Goal: Task Accomplishment & Management: Manage account settings

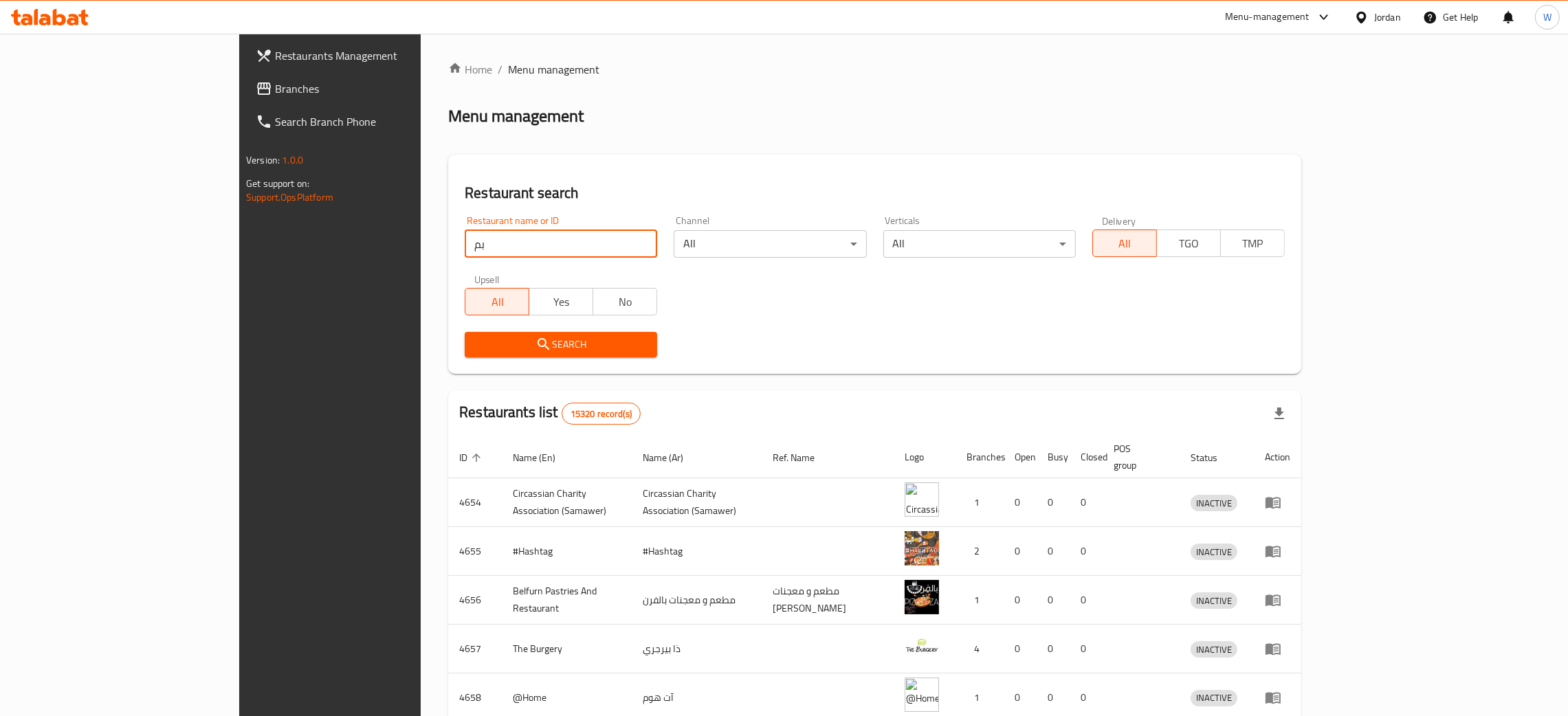
type input "ب"
type input "d"
click button "Search" at bounding box center [561, 344] width 193 height 26
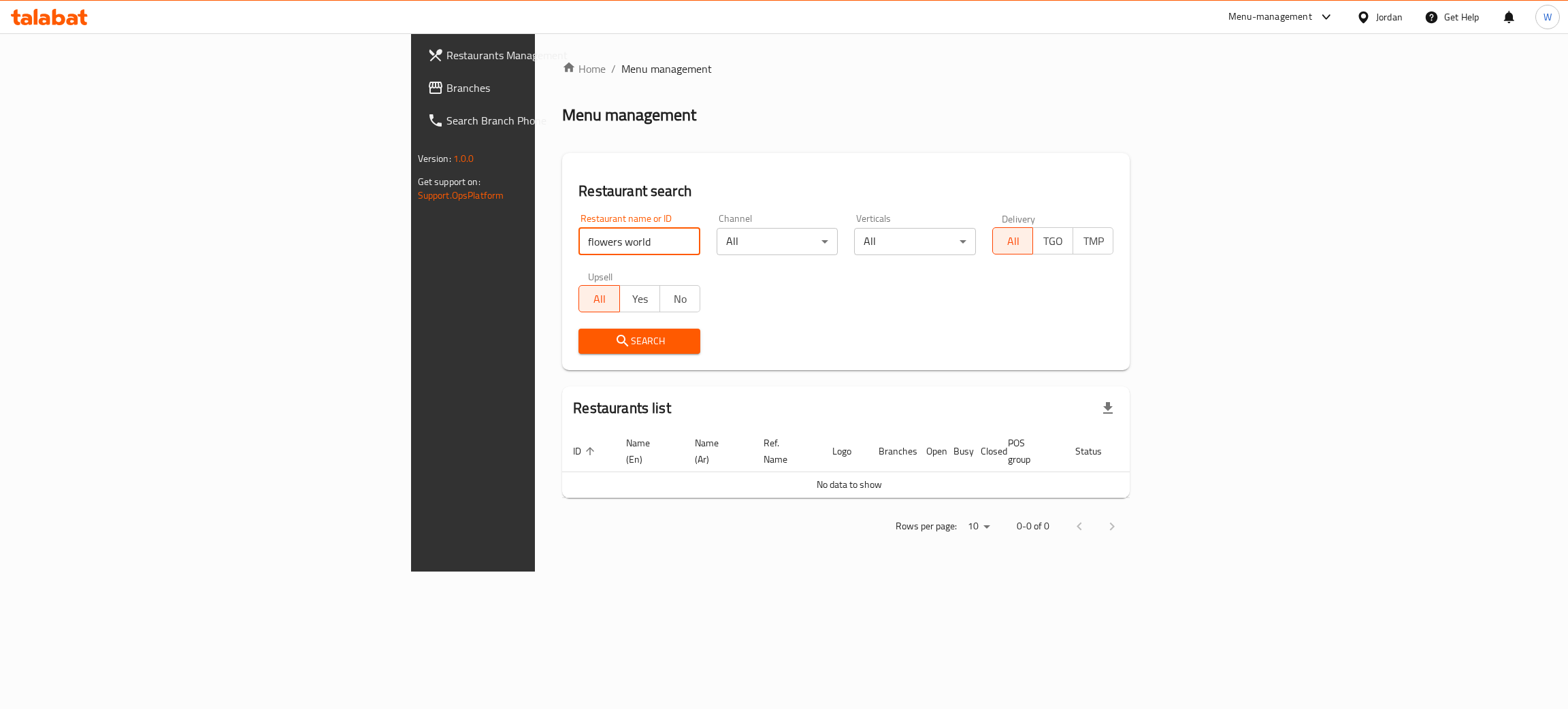
click at [579, 248] on input "flowers world" at bounding box center [640, 241] width 122 height 27
click at [579, 243] on input "flowers world" at bounding box center [640, 241] width 122 height 27
click at [579, 239] on input "flowers world" at bounding box center [640, 241] width 122 height 27
type input "flower world"
click button "Search" at bounding box center [640, 340] width 122 height 25
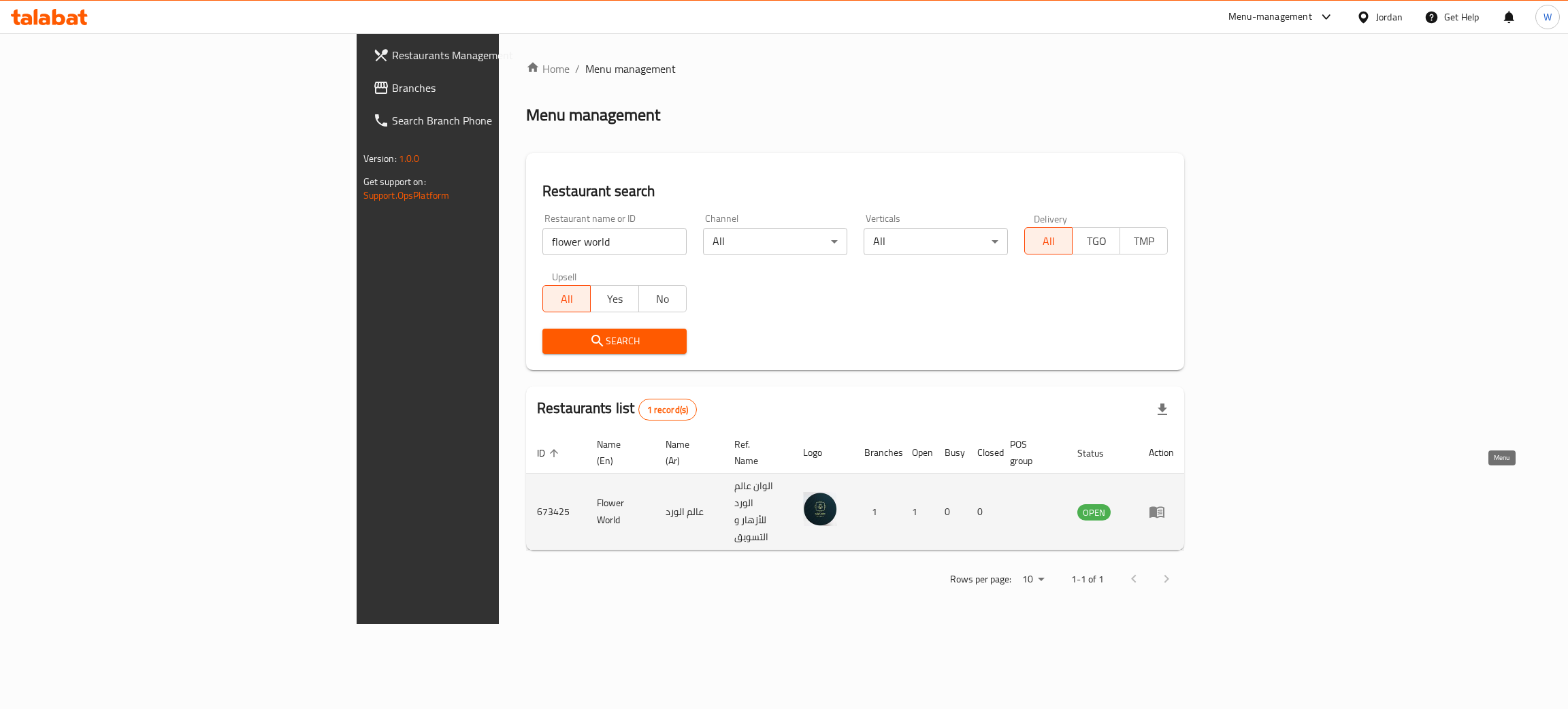
click at [1165, 503] on icon "enhanced table" at bounding box center [1156, 511] width 16 height 16
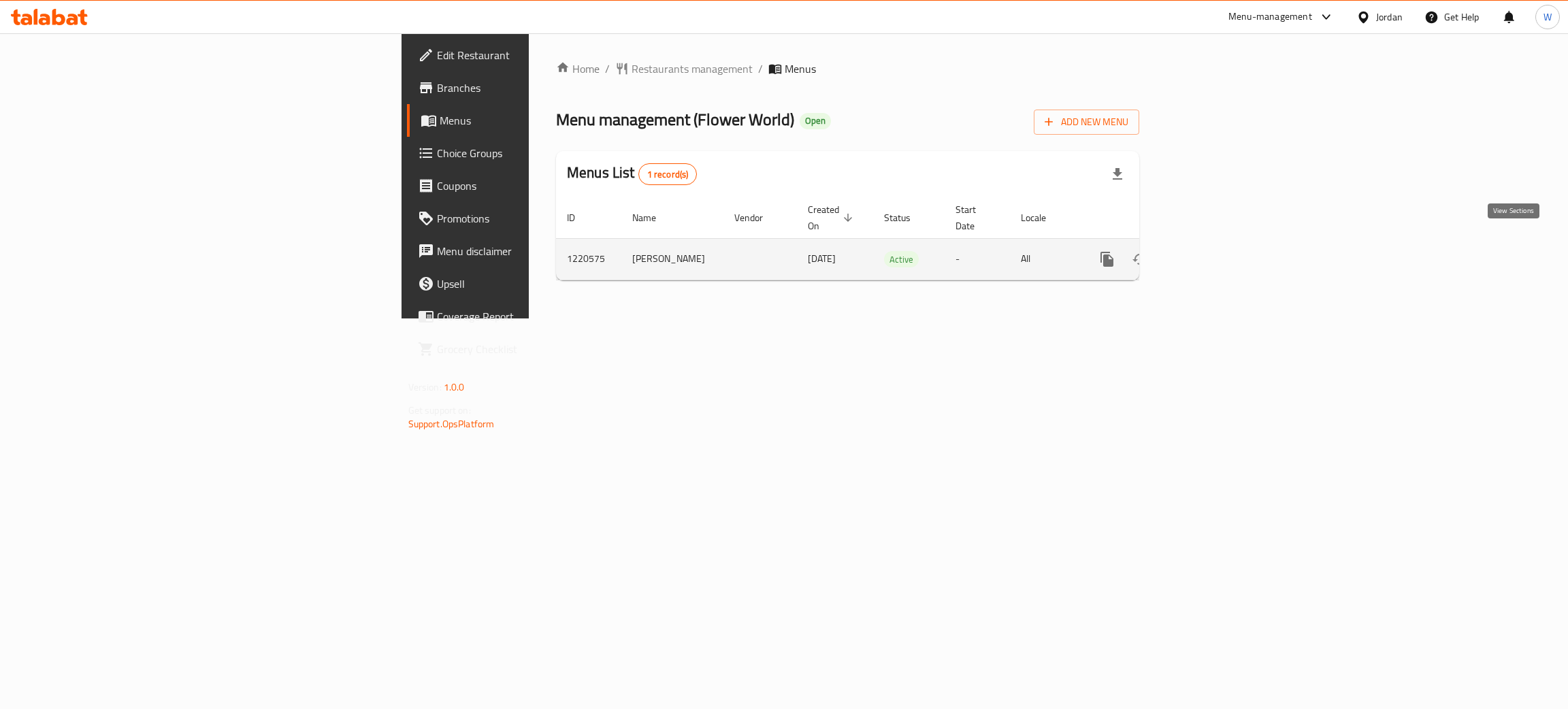
click at [1221, 247] on link "enhanced table" at bounding box center [1204, 259] width 33 height 33
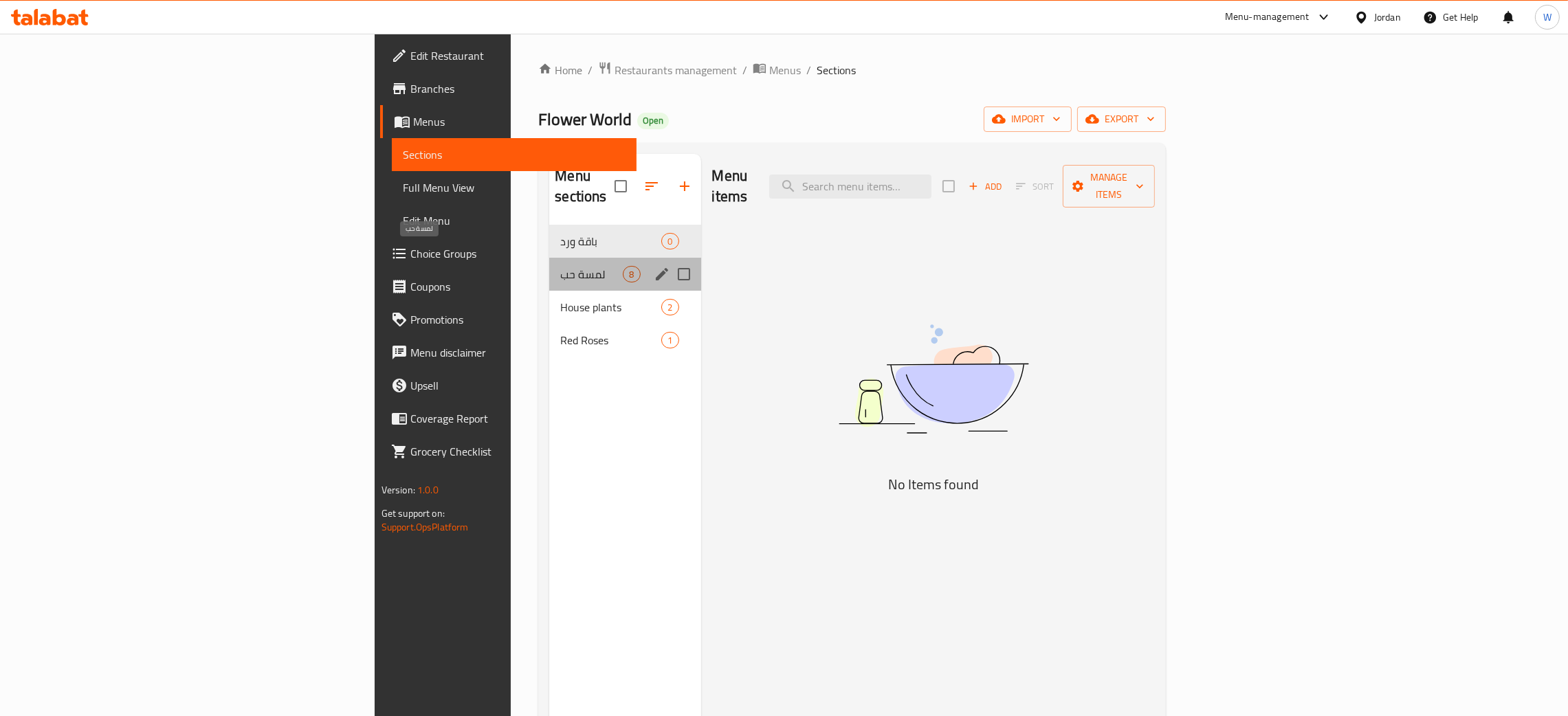
click at [560, 266] on span "لمسة حب" at bounding box center [591, 274] width 62 height 16
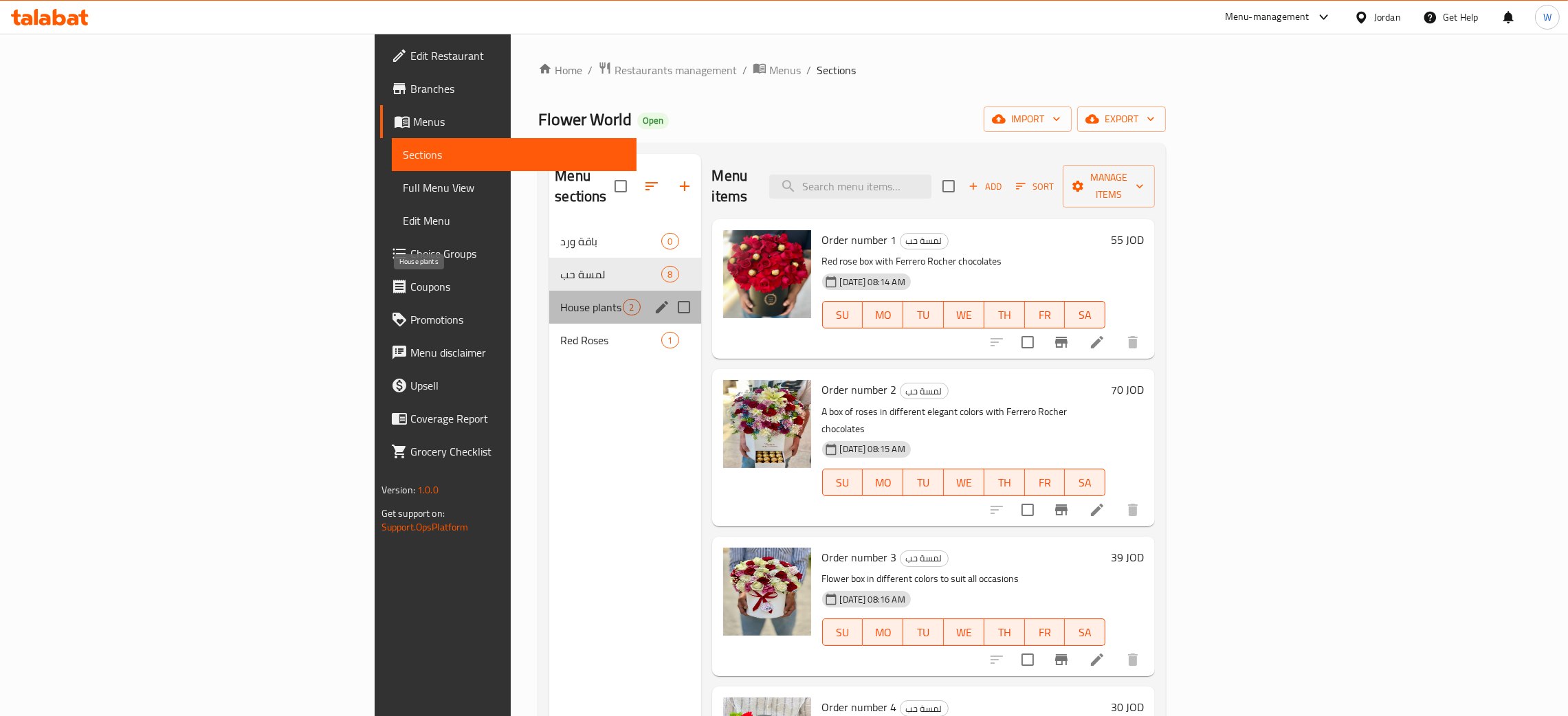
click at [560, 299] on span "House plants" at bounding box center [591, 307] width 62 height 16
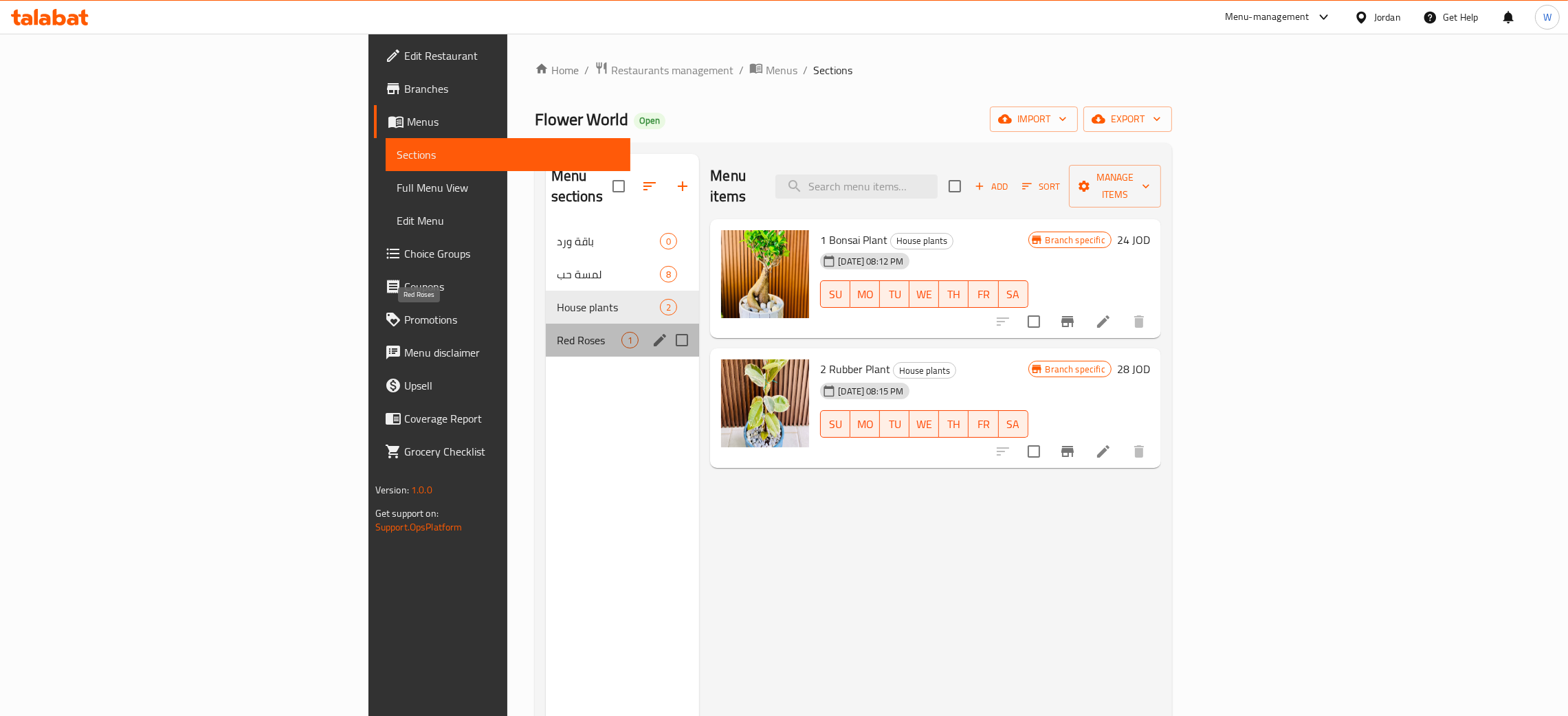
click at [556, 332] on span "Red Roses" at bounding box center [588, 339] width 65 height 16
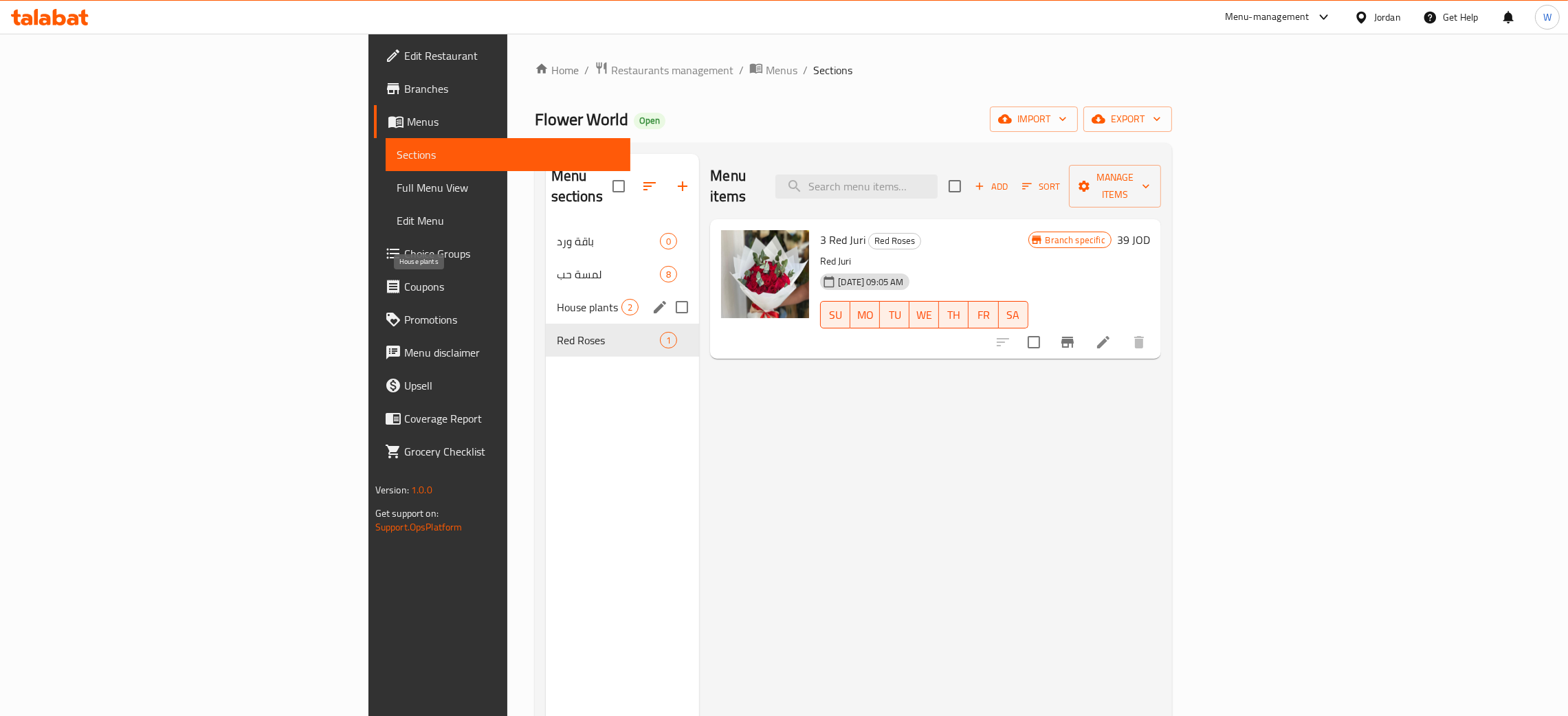
click at [556, 299] on span "House plants" at bounding box center [588, 307] width 65 height 16
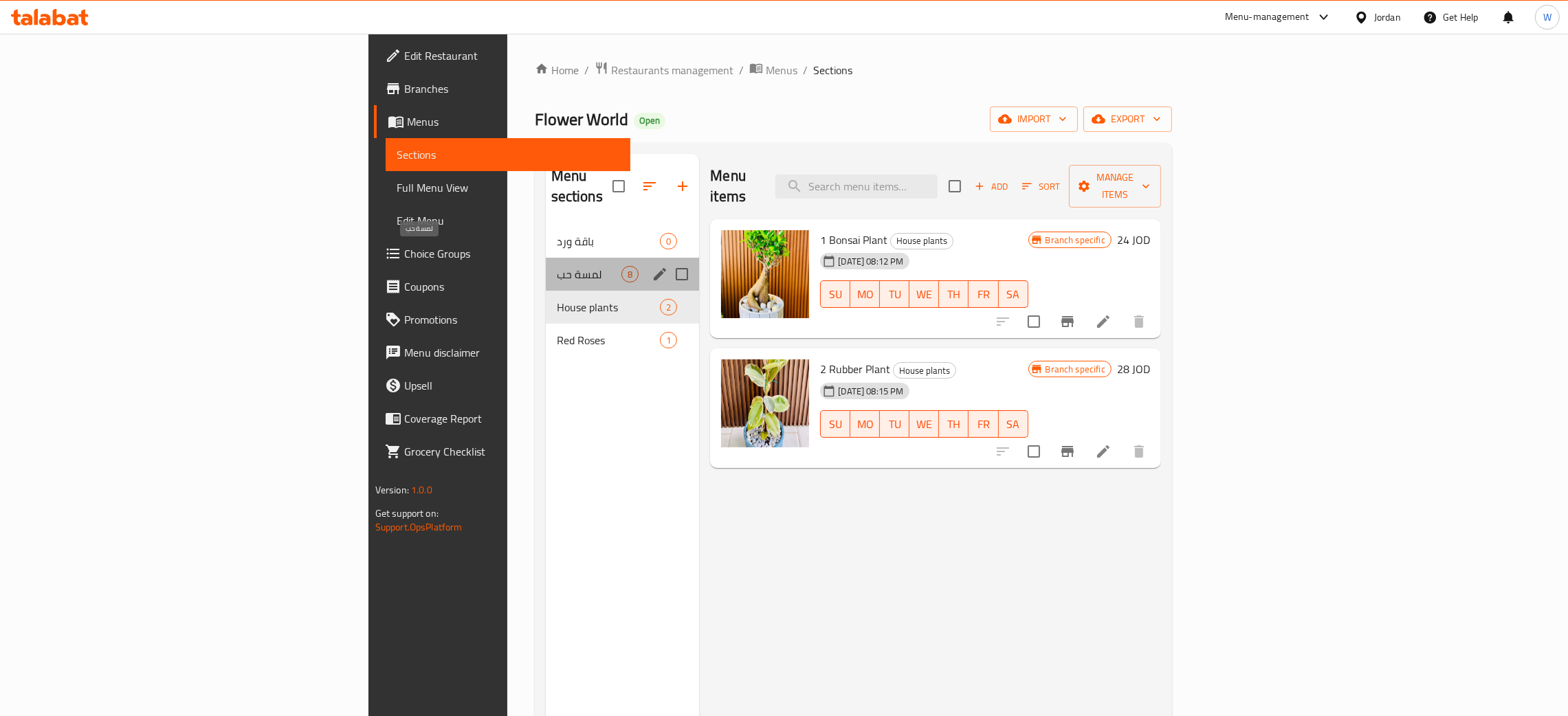
click at [556, 266] on span "لمسة حب" at bounding box center [588, 274] width 65 height 16
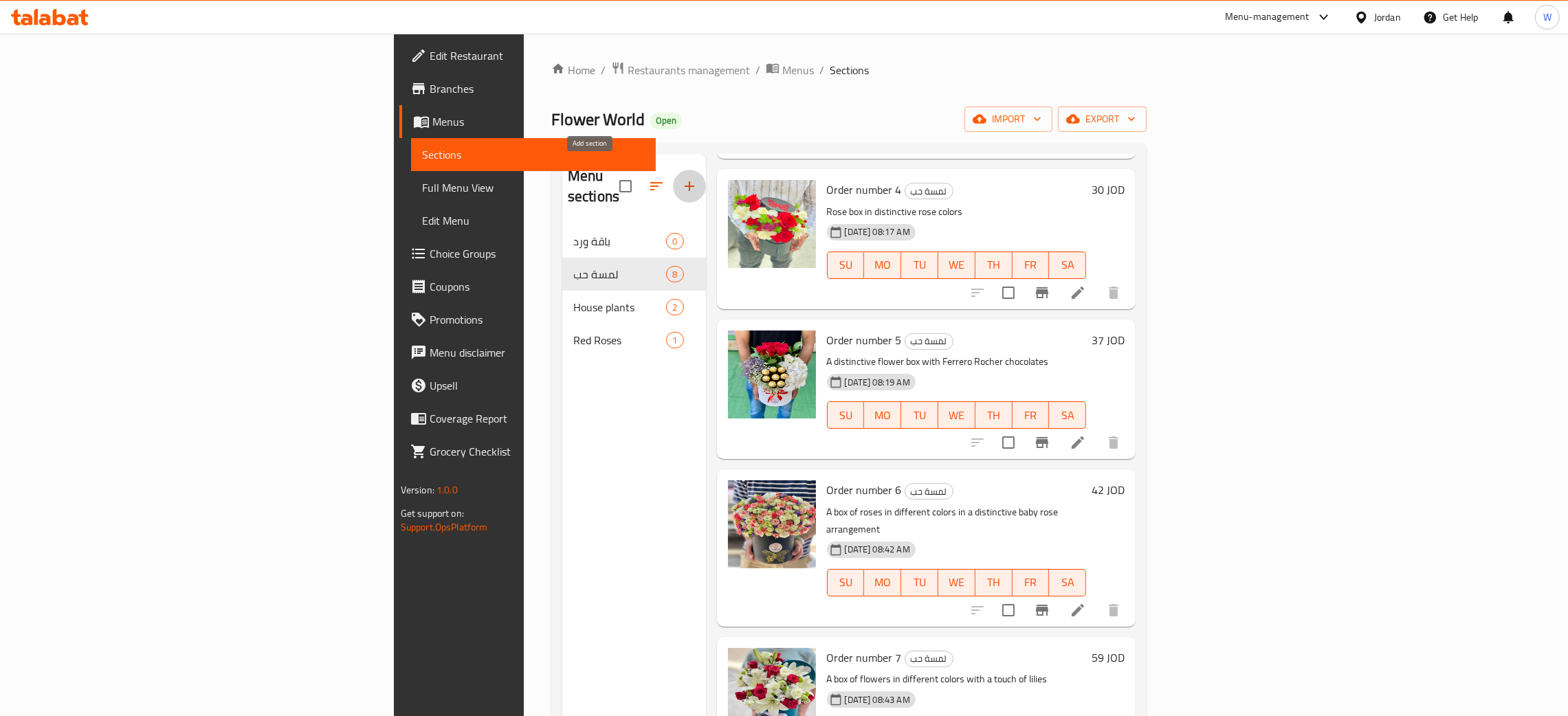
click at [681, 178] on icon "button" at bounding box center [689, 185] width 16 height 16
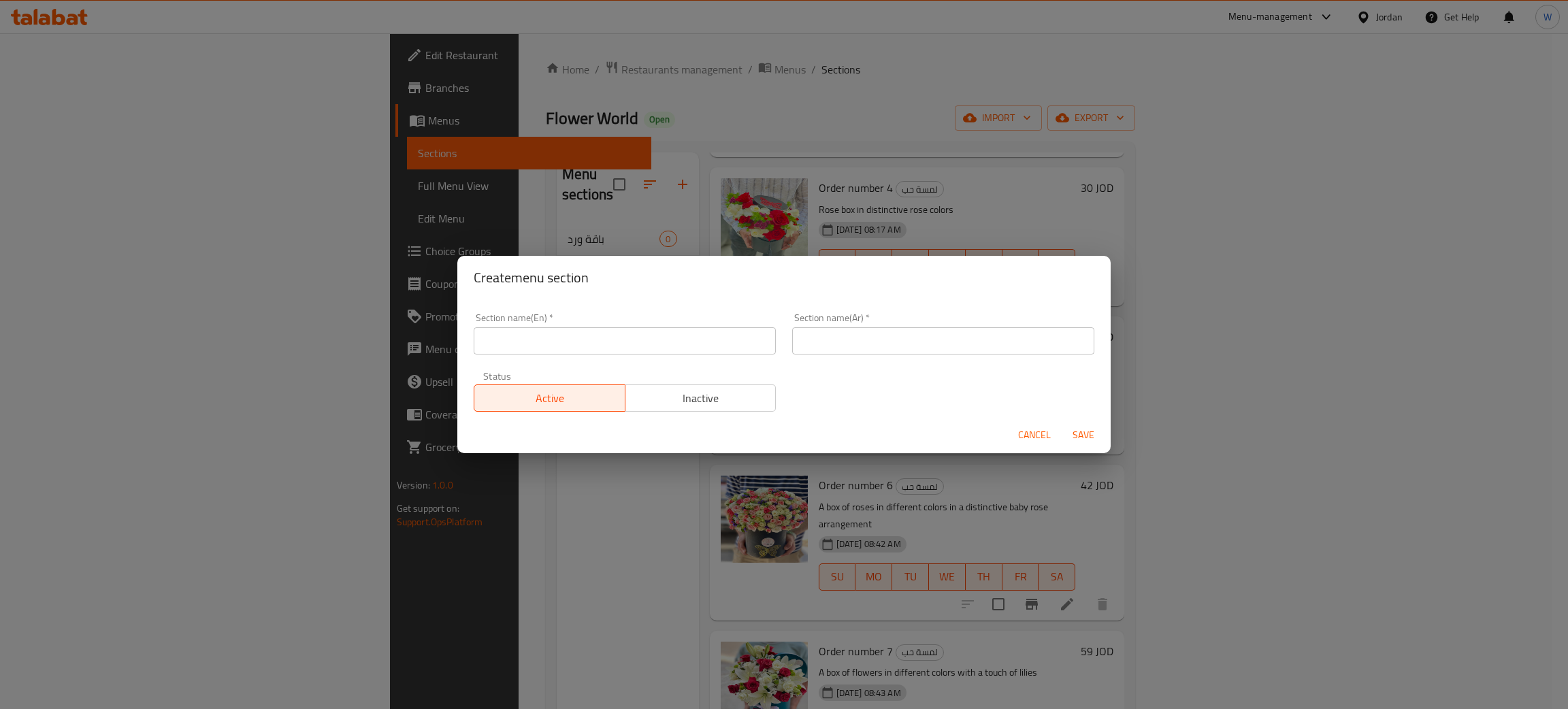
click at [646, 345] on input "text" at bounding box center [624, 340] width 302 height 27
paste input "Bouquet of flowers for all occasions"
type input "Bouquet of flowers for all occasions"
click at [897, 345] on input "text" at bounding box center [942, 340] width 302 height 27
paste input "باقه ورد لجميع المناسبات"
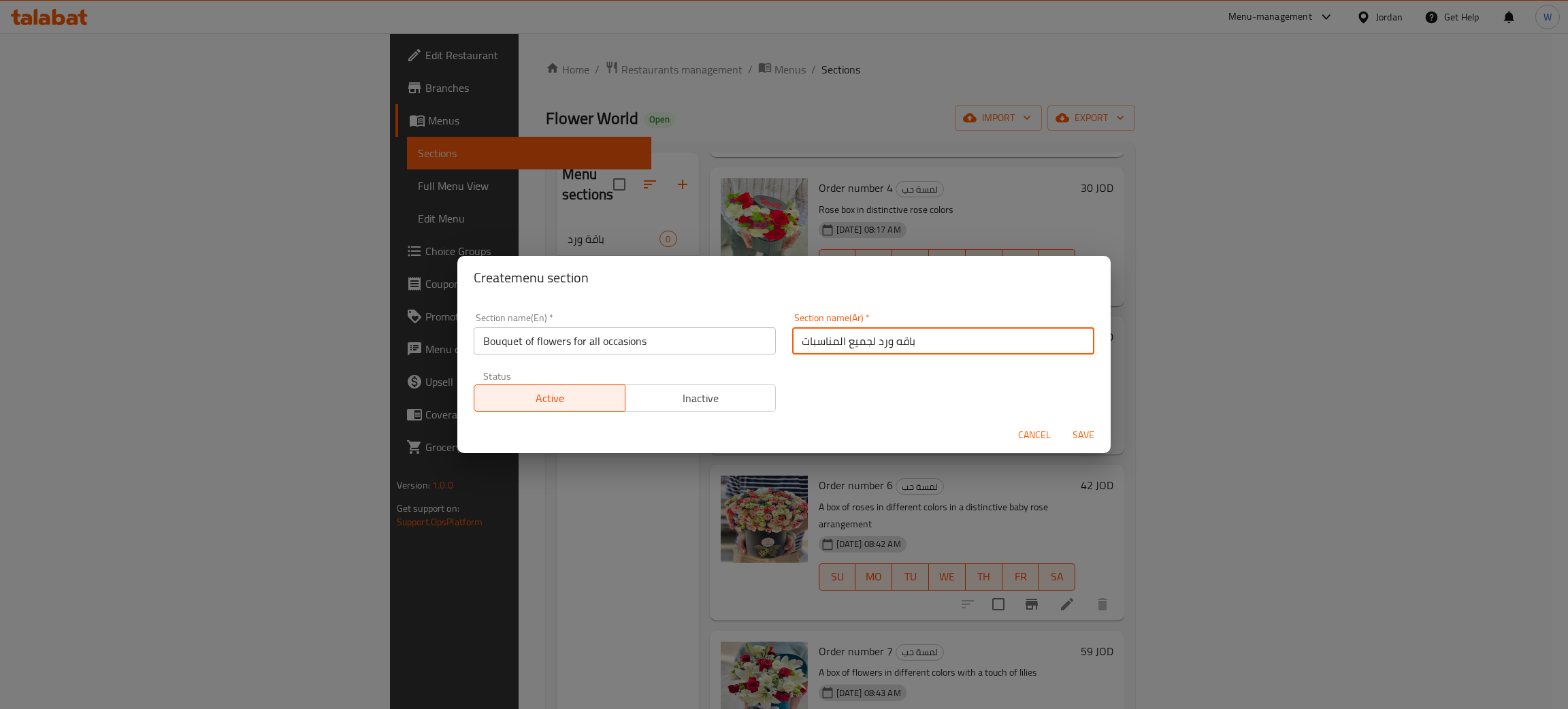
type input "باقه ورد لجميع المناسبات"
click at [1081, 436] on span "Save" at bounding box center [1083, 435] width 33 height 17
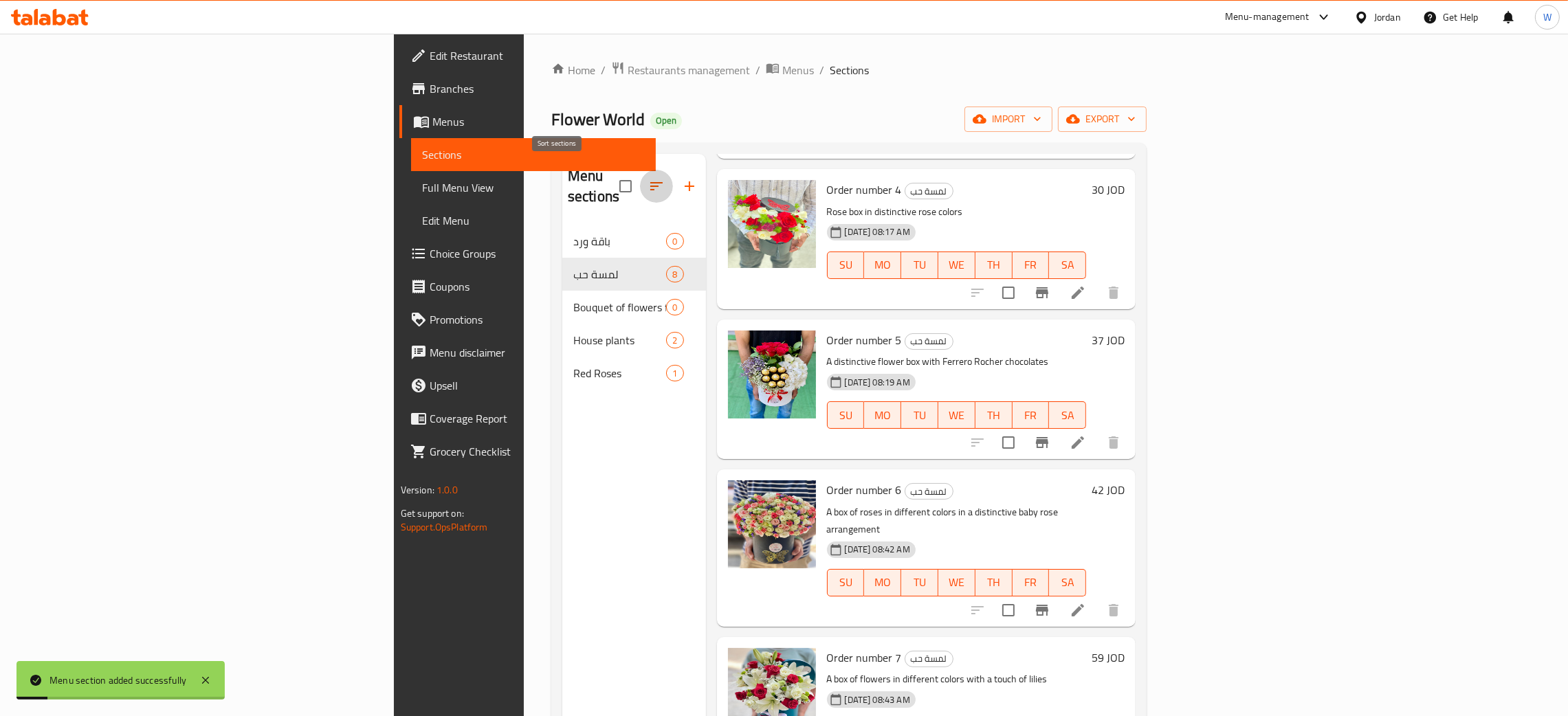
click at [639, 185] on button "button" at bounding box center [656, 186] width 33 height 33
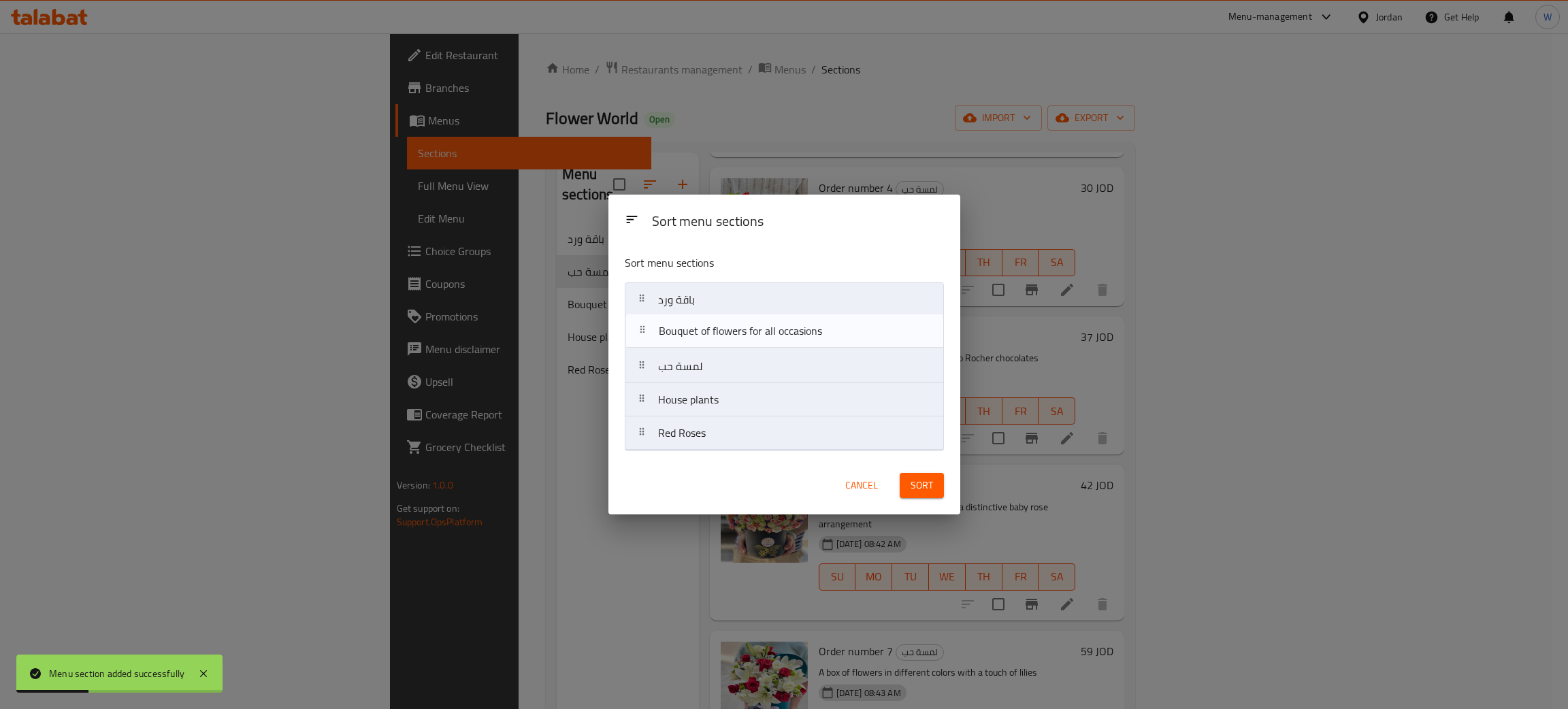
drag, startPoint x: 796, startPoint y: 369, endPoint x: 799, endPoint y: 328, distance: 41.1
click at [799, 328] on nav "باقة ورد لمسة حب Bouquet of flowers for all occasions House plants Red Roses" at bounding box center [784, 367] width 319 height 168
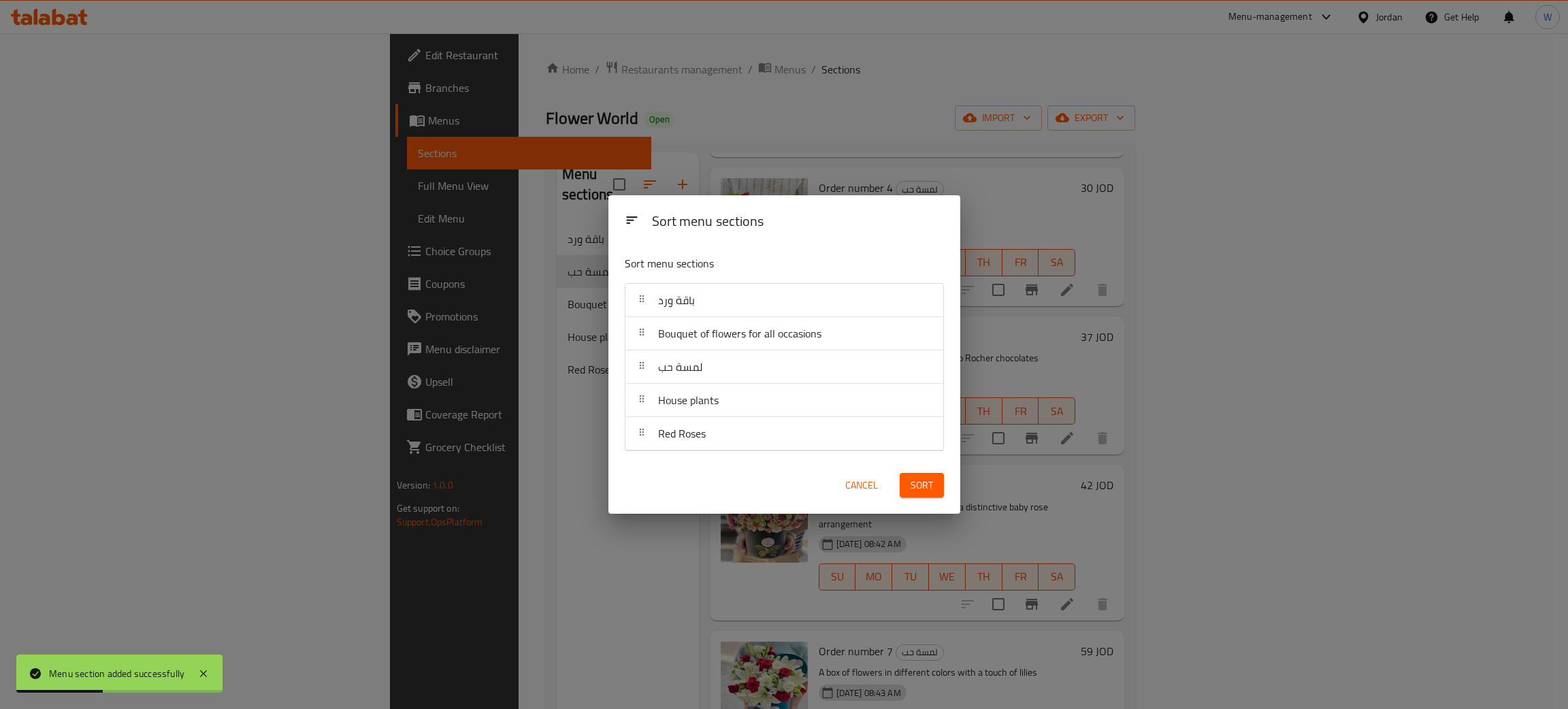
click at [918, 470] on div "Sort" at bounding box center [921, 485] width 61 height 41
click at [912, 484] on span "Sort" at bounding box center [922, 485] width 22 height 17
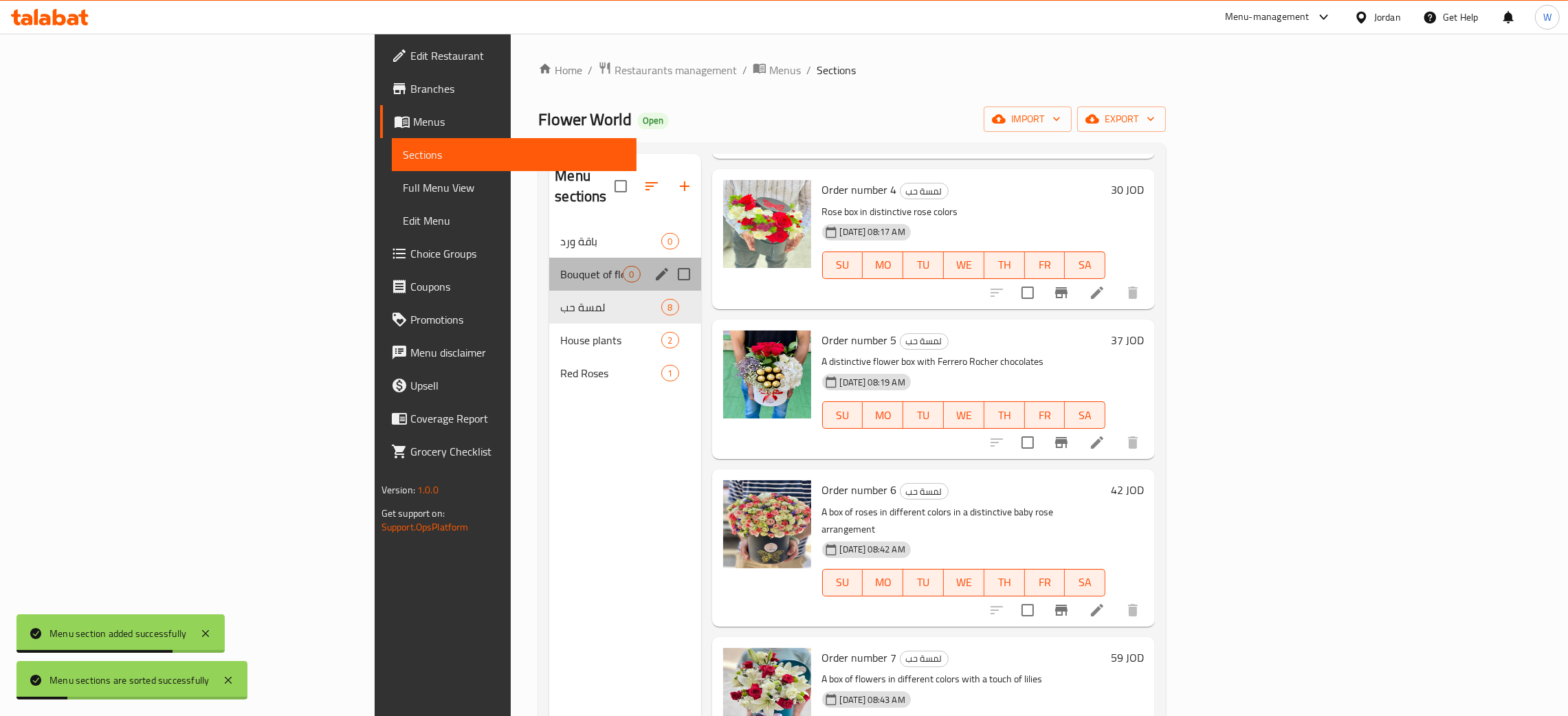
click at [549, 264] on div "Bouquet of flowers for all occasions 0" at bounding box center [624, 274] width 151 height 33
